Goal: Task Accomplishment & Management: Manage account settings

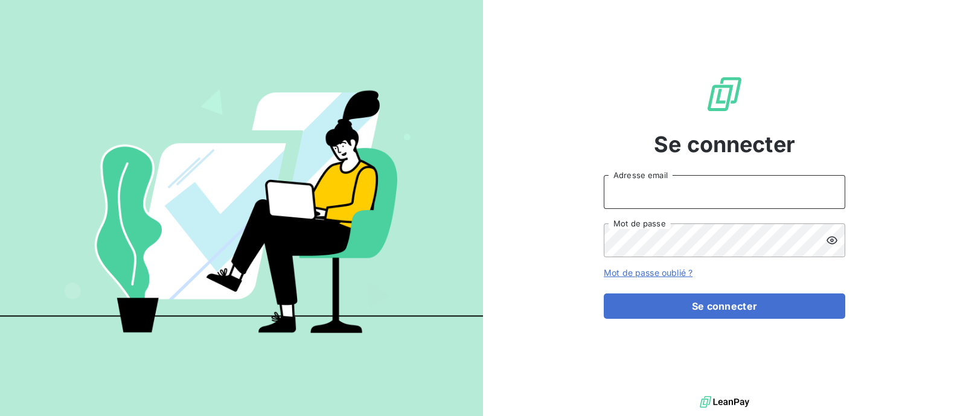
click at [647, 195] on input "Adresse email" at bounding box center [725, 192] width 242 height 34
type input "[EMAIL_ADDRESS][DOMAIN_NAME]"
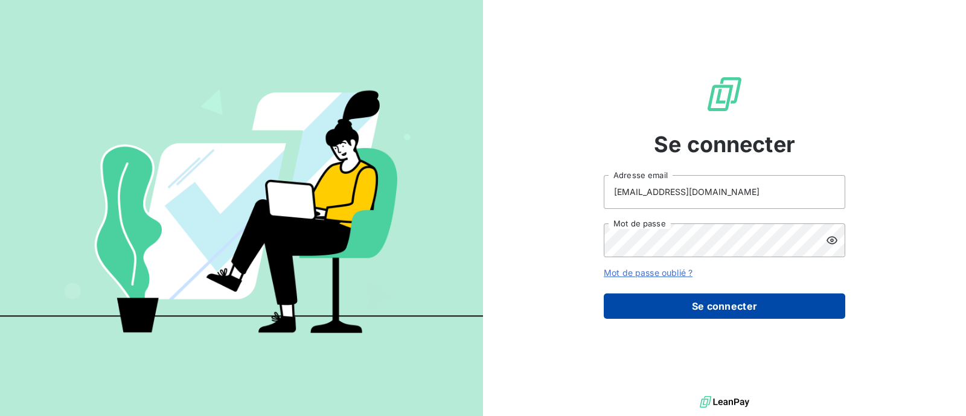
click at [688, 307] on button "Se connecter" at bounding box center [725, 305] width 242 height 25
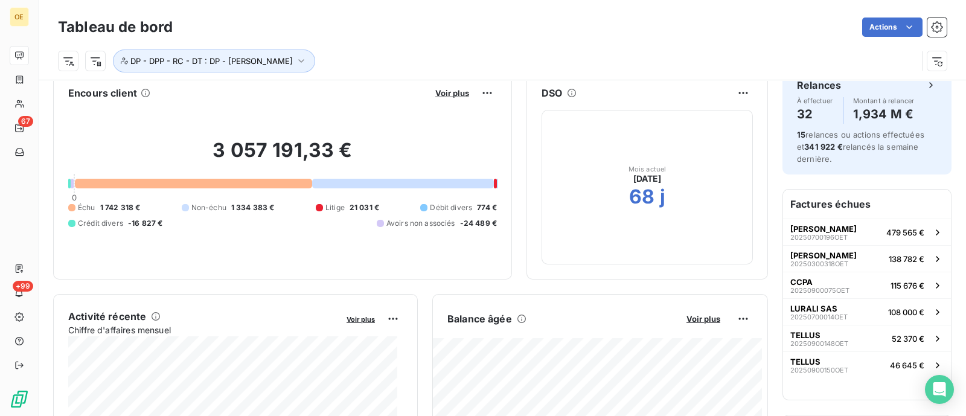
scroll to position [18, 0]
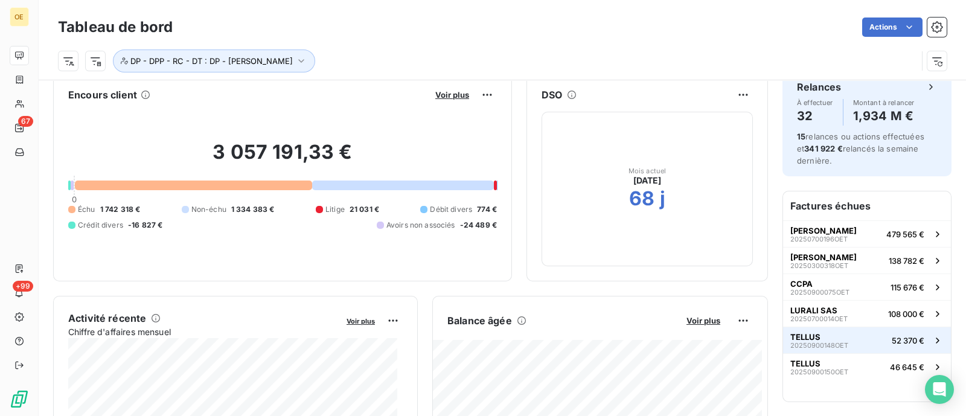
click at [803, 343] on span "20250900148OET" at bounding box center [819, 345] width 58 height 7
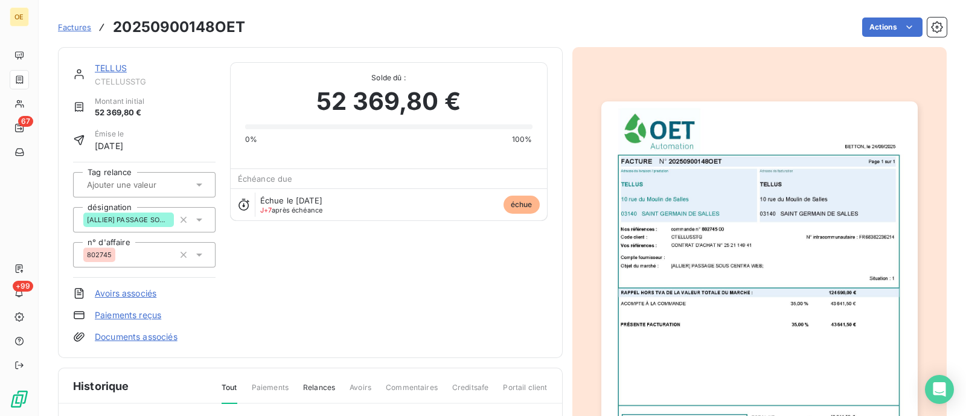
click at [458, 225] on div "TELLUS CTELLUSSTG Montant initial 52 369,80 € Émise le [DATE] Tag relance désig…" at bounding box center [310, 202] width 475 height 281
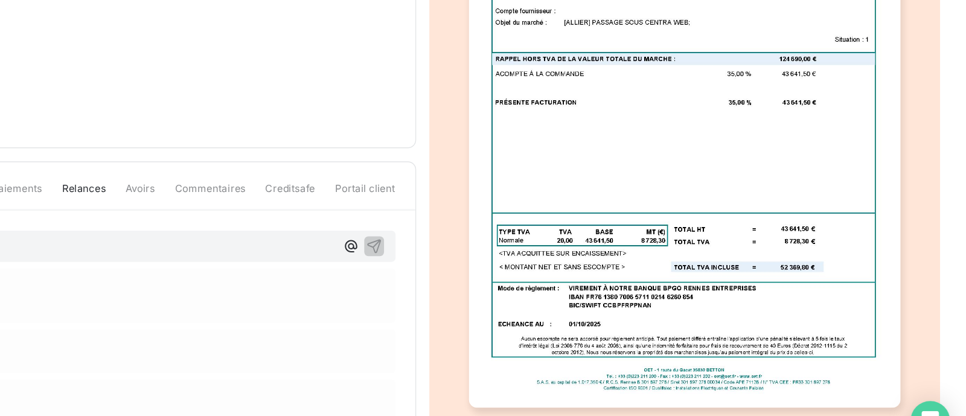
scroll to position [167, 0]
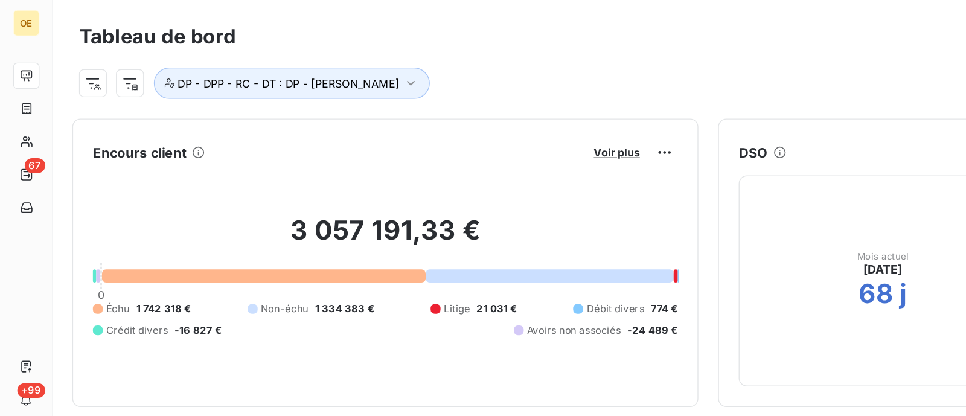
click at [299, 283] on html "OE 67 +99 Tableau de bord Actions DP - DPP - RC - DT : DP - [PERSON_NAME] clien…" at bounding box center [483, 208] width 966 height 416
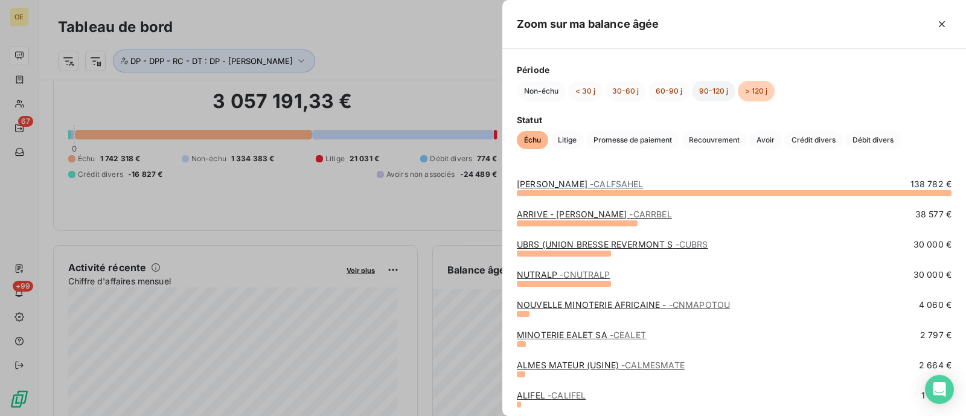
click at [711, 91] on button "90-120 j" at bounding box center [713, 91] width 43 height 21
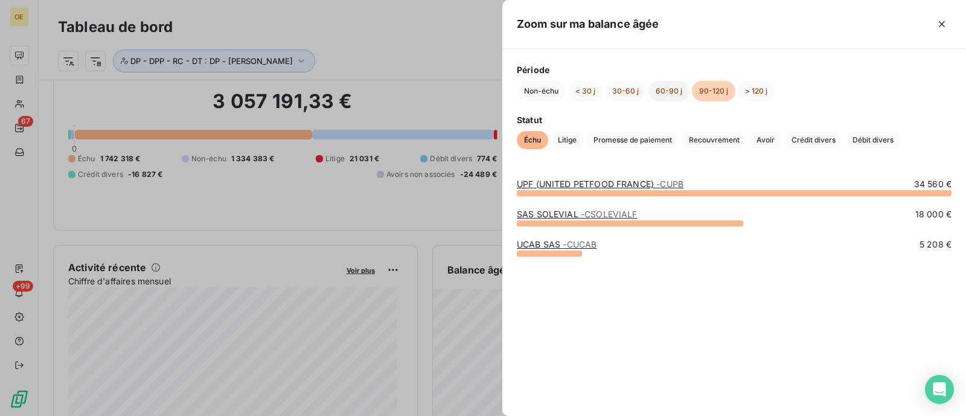
click at [662, 83] on button "60-90 j" at bounding box center [669, 91] width 41 height 21
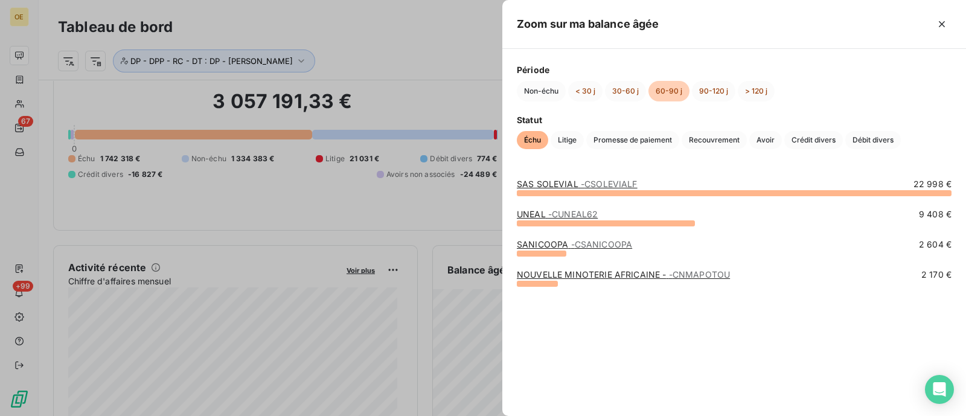
click at [553, 183] on link "SAS SOLEVIAL - CSOLEVIALF" at bounding box center [577, 184] width 121 height 10
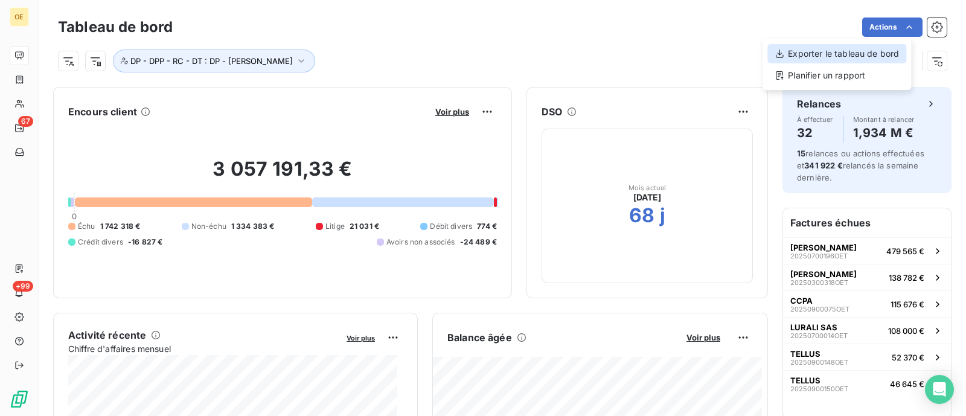
click at [864, 57] on div "Exporter le tableau de bord" at bounding box center [836, 53] width 139 height 19
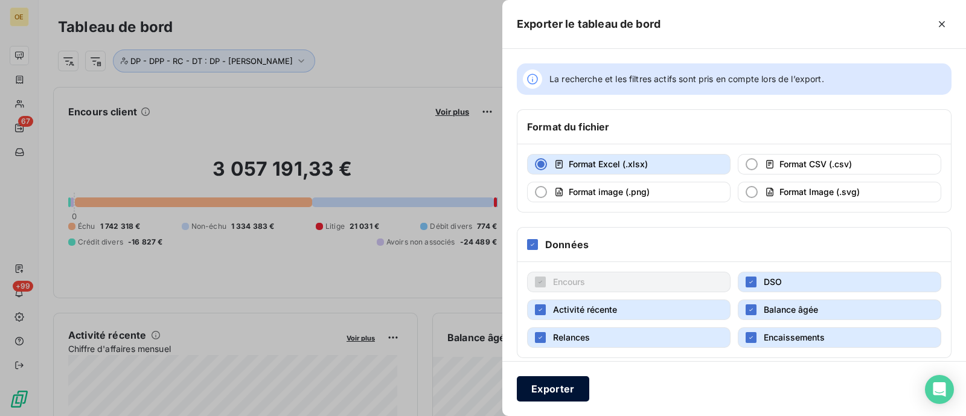
click at [562, 388] on button "Exporter" at bounding box center [553, 388] width 72 height 25
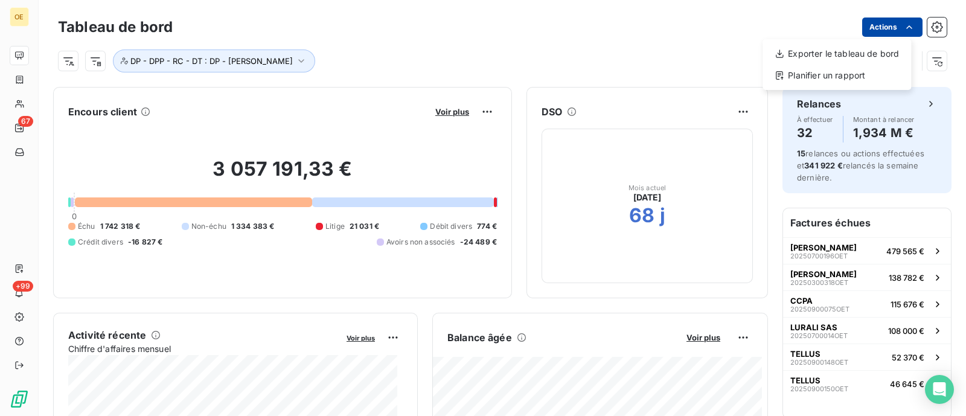
click at [898, 33] on html "OE 67 +99 Tableau de bord Actions Exporter le tableau de bord Planifier un rapp…" at bounding box center [483, 208] width 966 height 416
click at [731, 340] on html "OE 67 +99 Tableau de bord Actions DP - DPP - RC - DT : DP - [PERSON_NAME] clien…" at bounding box center [483, 208] width 966 height 416
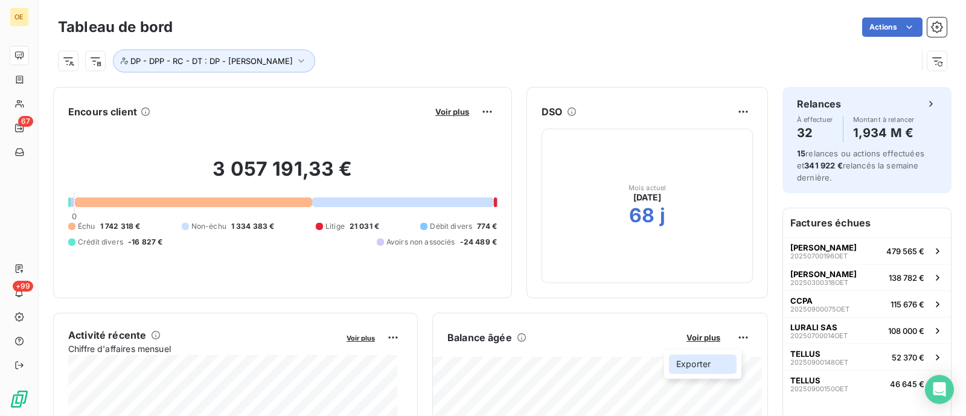
click at [694, 367] on div "Exporter" at bounding box center [703, 363] width 68 height 19
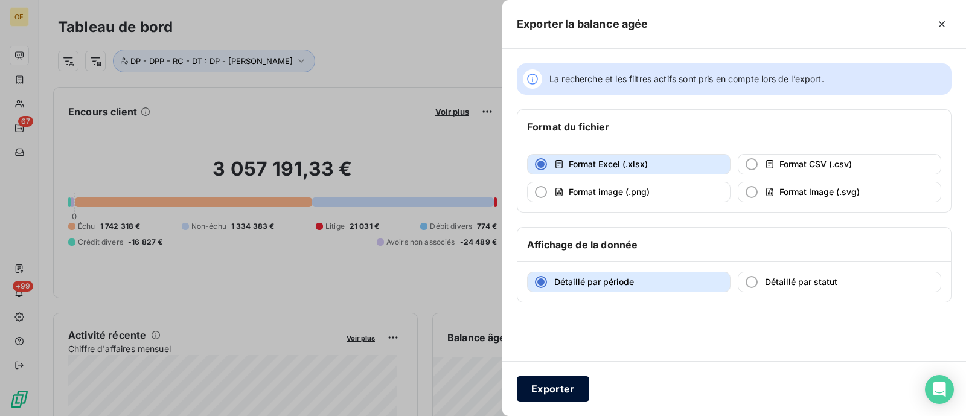
click at [557, 384] on button "Exporter" at bounding box center [553, 388] width 72 height 25
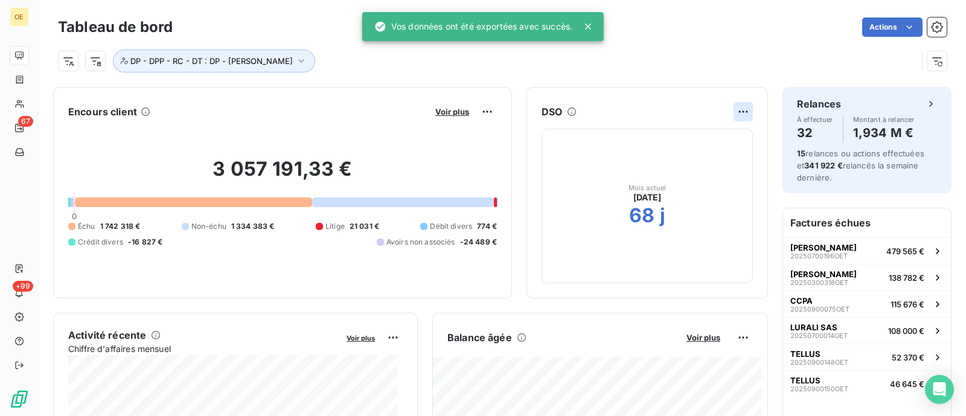
click at [735, 109] on html "OE 67 +99 Tableau de bord Actions DP - DPP - RC - DT : DP - [PERSON_NAME] clien…" at bounding box center [483, 208] width 966 height 416
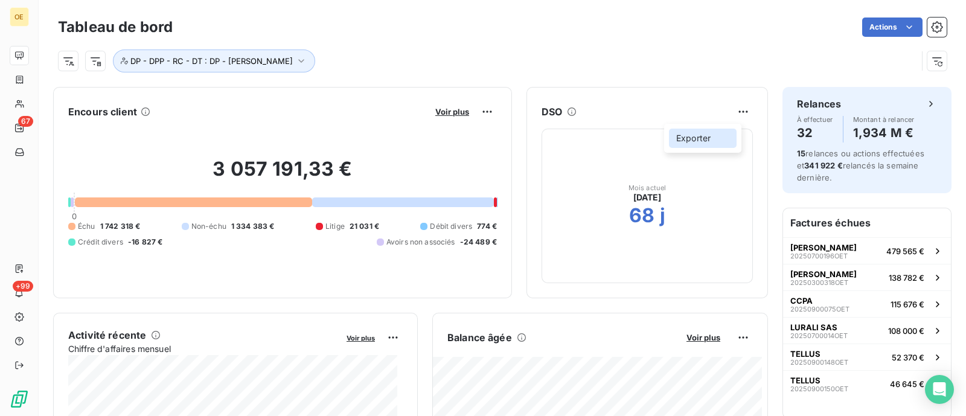
click at [694, 136] on div "Exporter" at bounding box center [703, 138] width 68 height 19
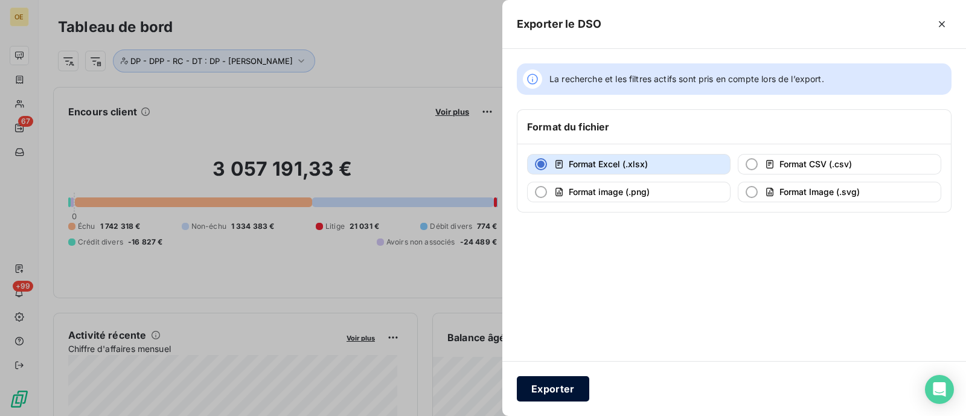
click at [543, 388] on button "Exporter" at bounding box center [553, 388] width 72 height 25
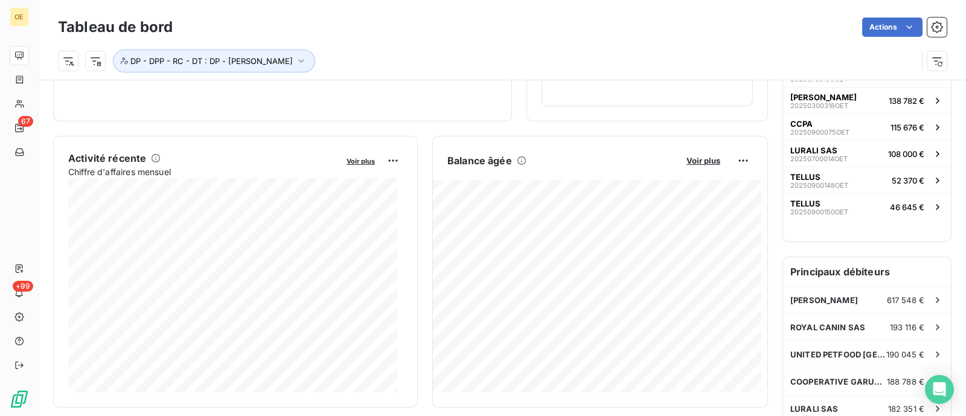
scroll to position [176, 0]
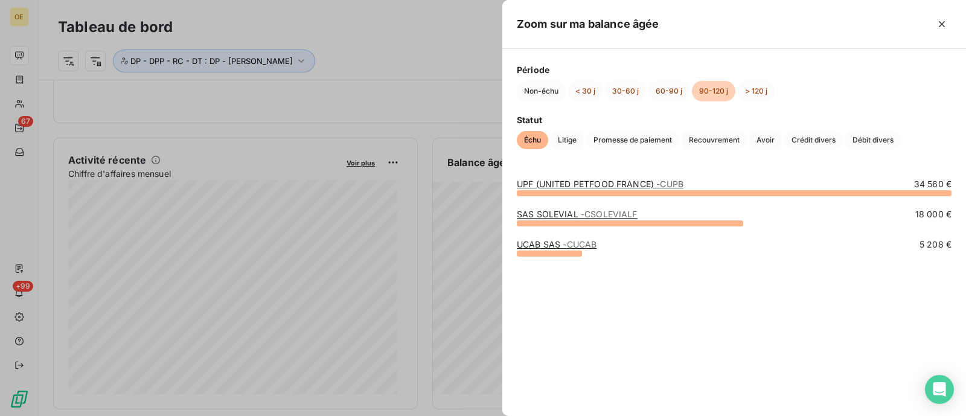
click at [516, 222] on div "UPF (UNITED PETFOOD FRANCE) - CUPB 34 560 € SAS SOLEVIAL - CSOLEVIALF 18 000 € …" at bounding box center [734, 290] width 464 height 252
click at [571, 182] on link "UPF (UNITED PETFOOD FRANCE) - CUPB" at bounding box center [600, 184] width 167 height 10
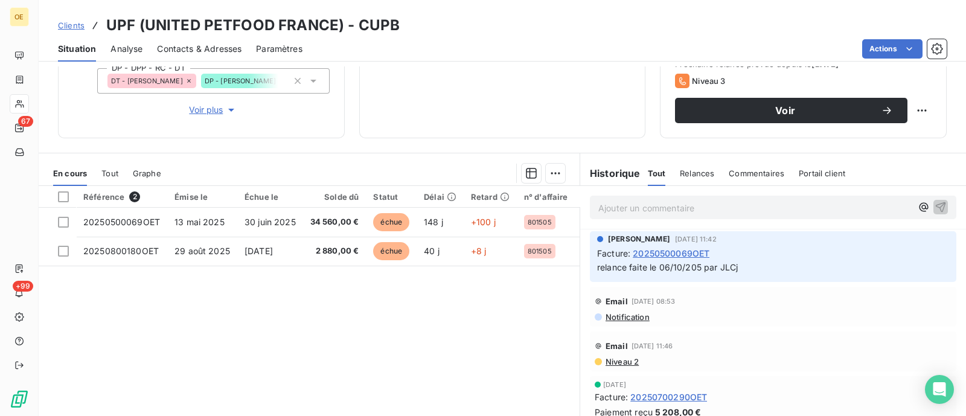
scroll to position [184, 0]
